Goal: Navigation & Orientation: Find specific page/section

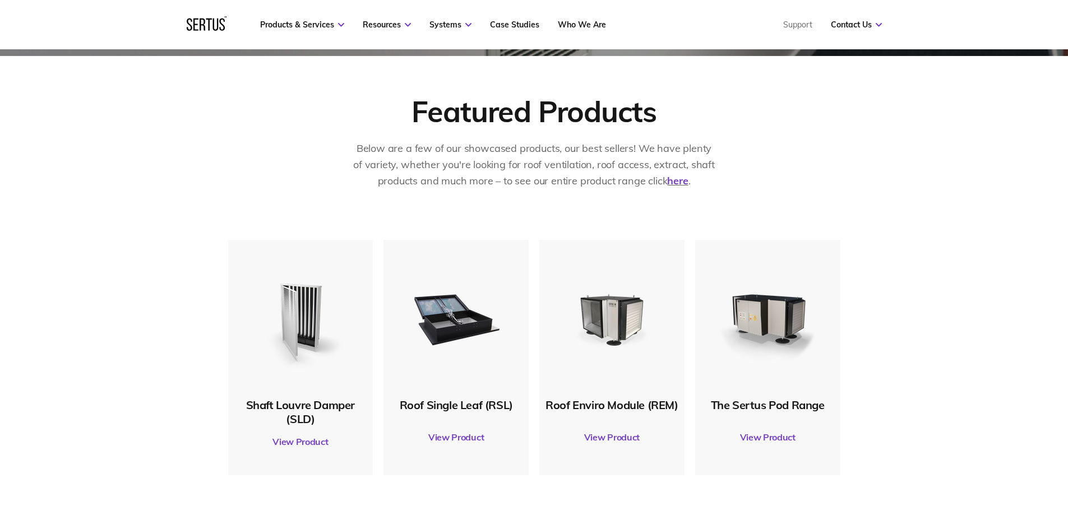
scroll to position [449, 0]
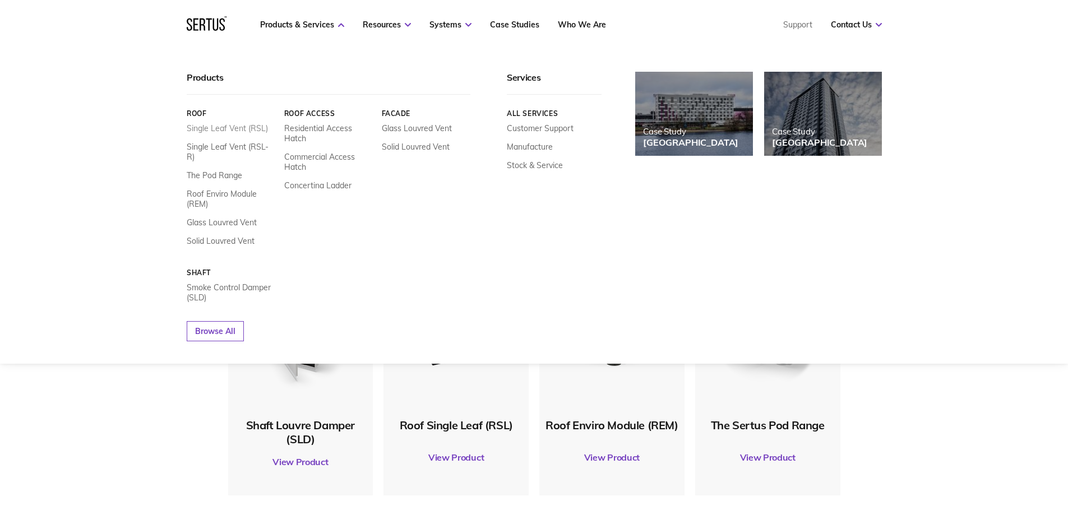
click at [244, 130] on link "Single Leaf Vent (RSL)" at bounding box center [227, 128] width 81 height 10
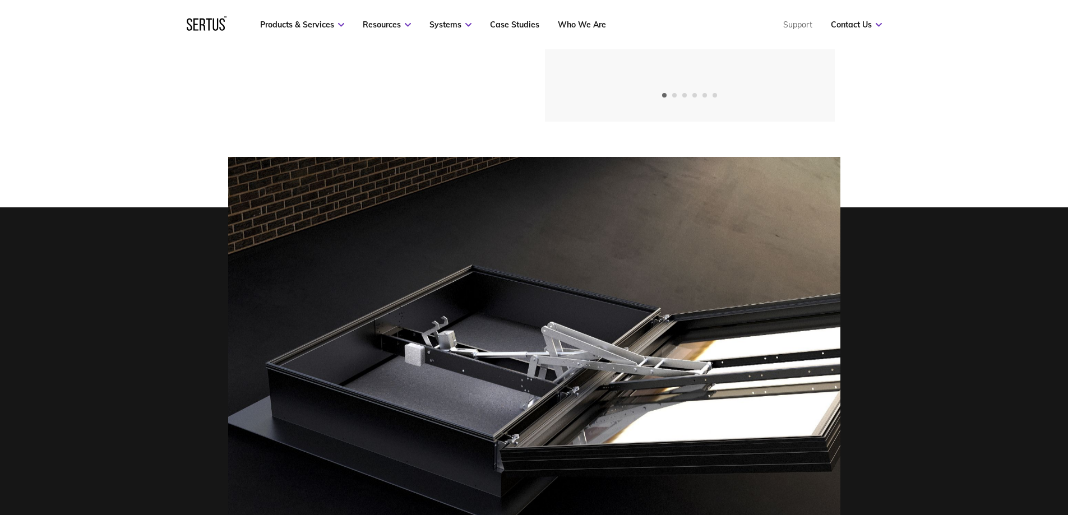
scroll to position [280, 0]
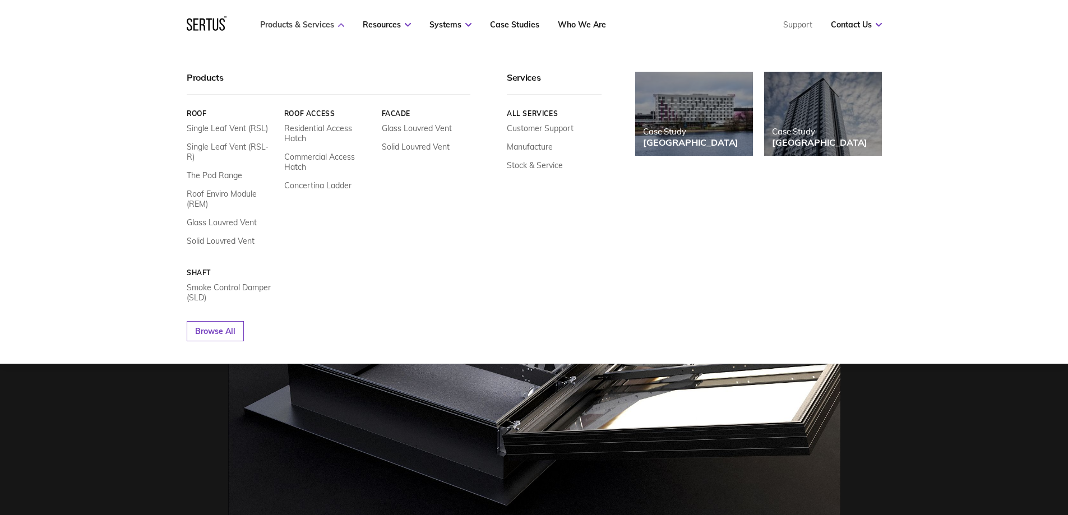
click at [331, 27] on link "Products & Services" at bounding box center [302, 25] width 84 height 10
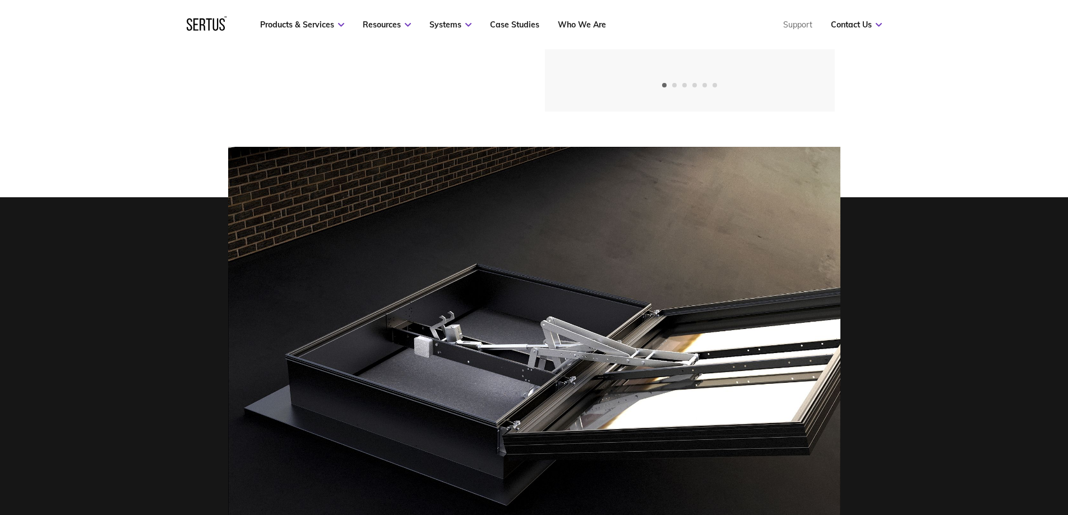
click at [946, 137] on div "Products Roof Single Leaf (RSL) Roof Single Leaf (RSL) Talk to us" at bounding box center [534, 226] width 1068 height 861
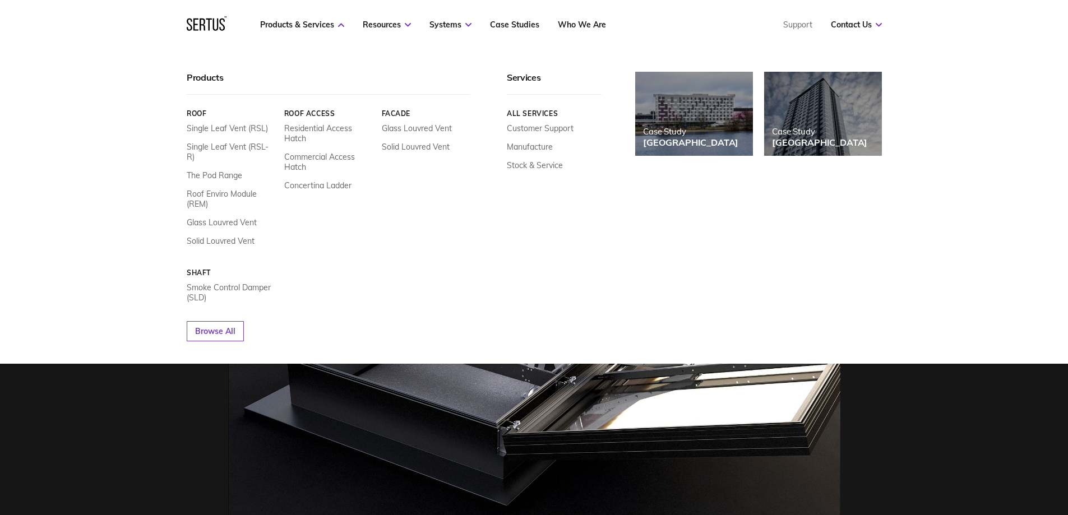
click at [920, 251] on div "Products Roof Single Leaf Vent (RSL) Single Leaf Vent (RSL-R) The Pod Range Roo…" at bounding box center [534, 206] width 1068 height 315
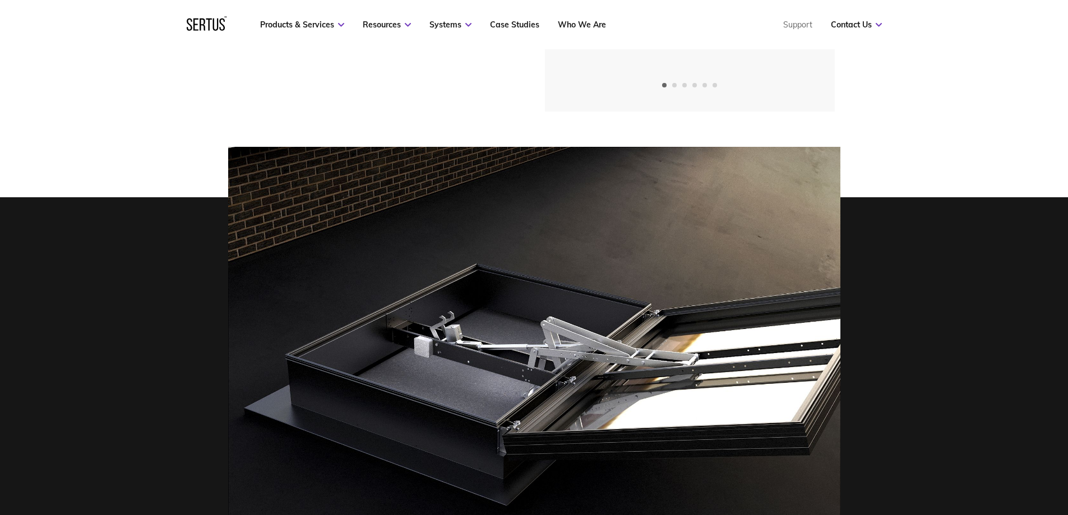
click at [1031, 151] on div at bounding box center [534, 376] width 1068 height 459
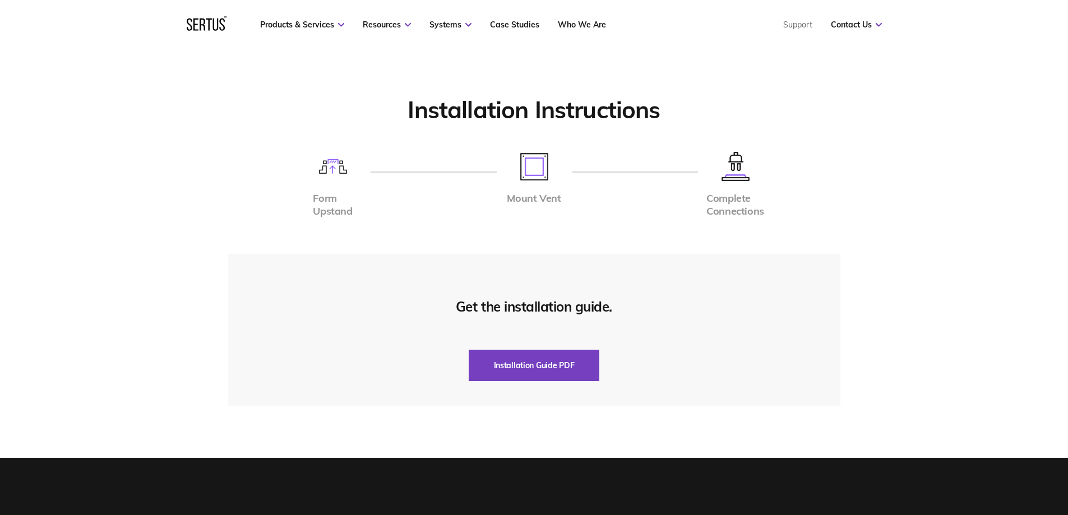
scroll to position [2691, 0]
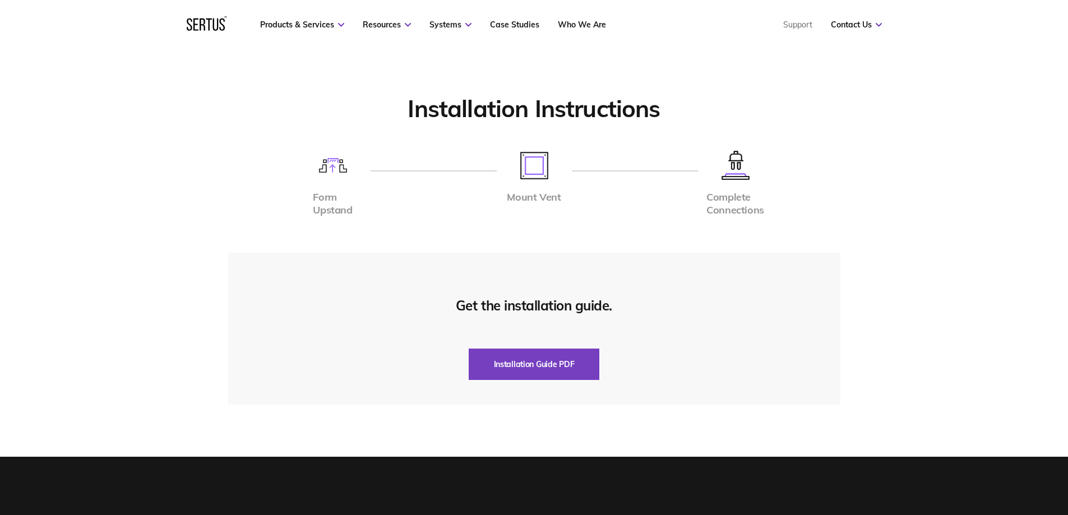
click at [957, 249] on section "Installation Instructions Form Upstand Mount Vent Complete Connections Get the …" at bounding box center [534, 253] width 1068 height 408
click at [891, 207] on section "Installation Instructions Form Upstand Mount Vent Complete Connections Get the …" at bounding box center [534, 253] width 1068 height 408
